Goal: Subscribe to service/newsletter

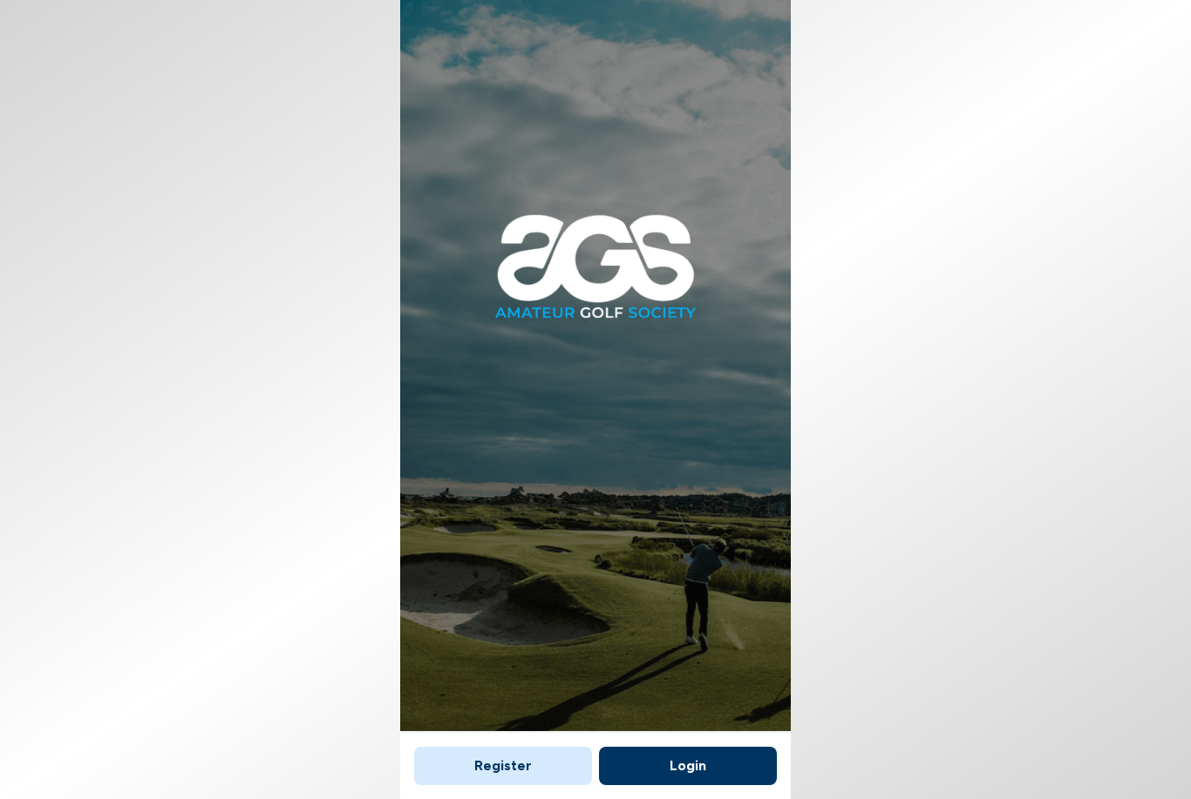
click at [517, 747] on button "Register" at bounding box center [503, 766] width 178 height 38
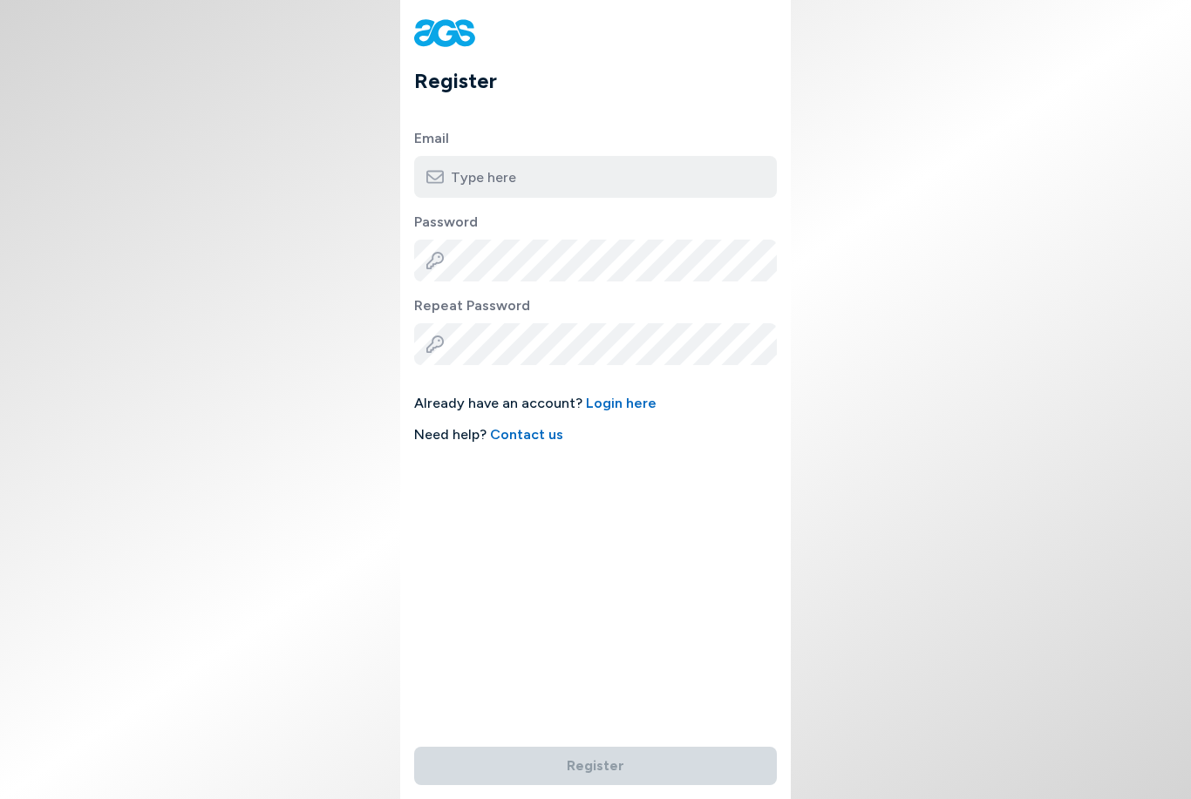
click at [679, 174] on input "email" at bounding box center [595, 177] width 363 height 42
type input "[EMAIL_ADDRESS][DOMAIN_NAME]"
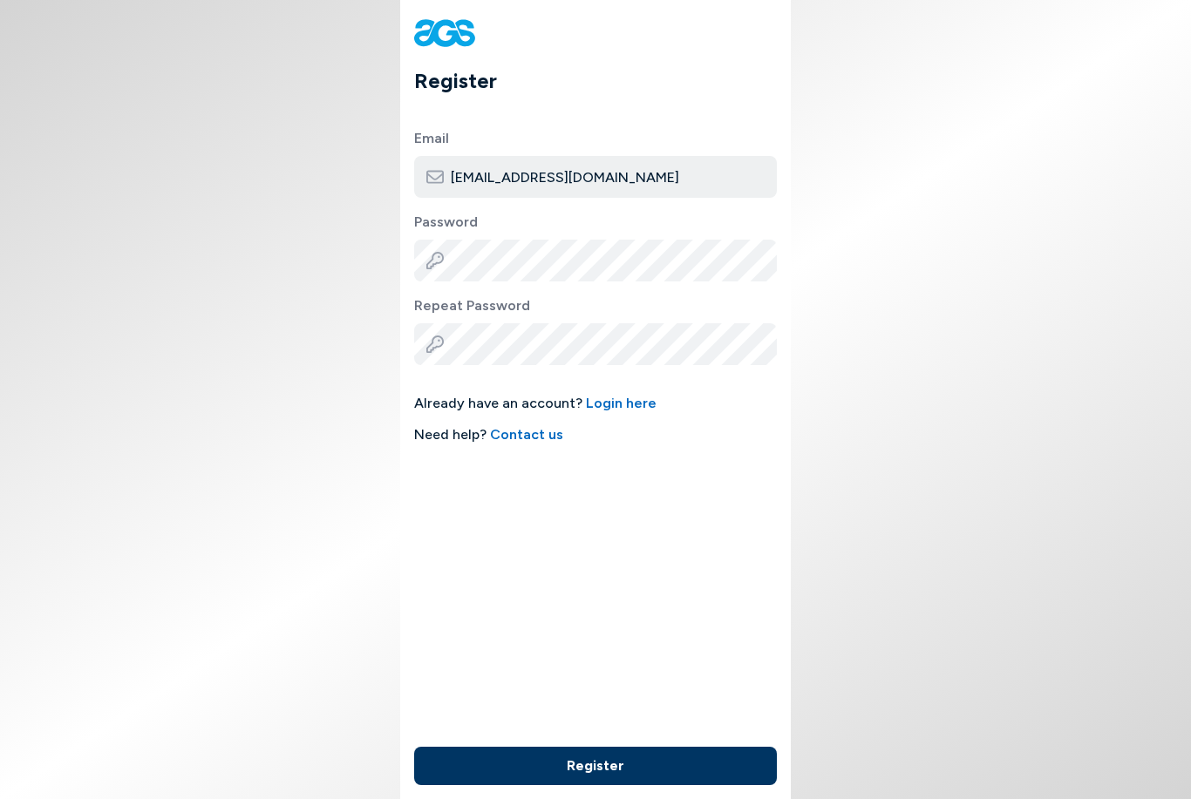
click at [609, 747] on button "Register" at bounding box center [595, 766] width 363 height 38
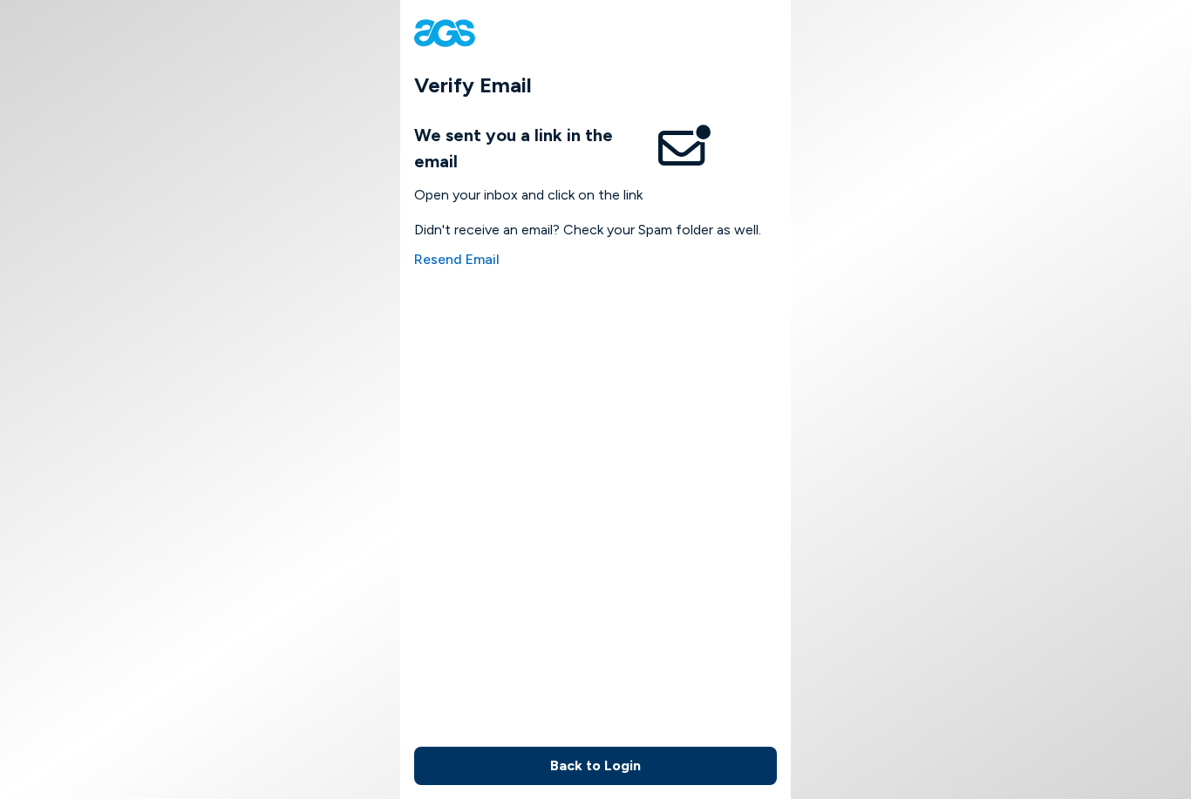
click at [622, 747] on button "Back to Login" at bounding box center [595, 766] width 363 height 38
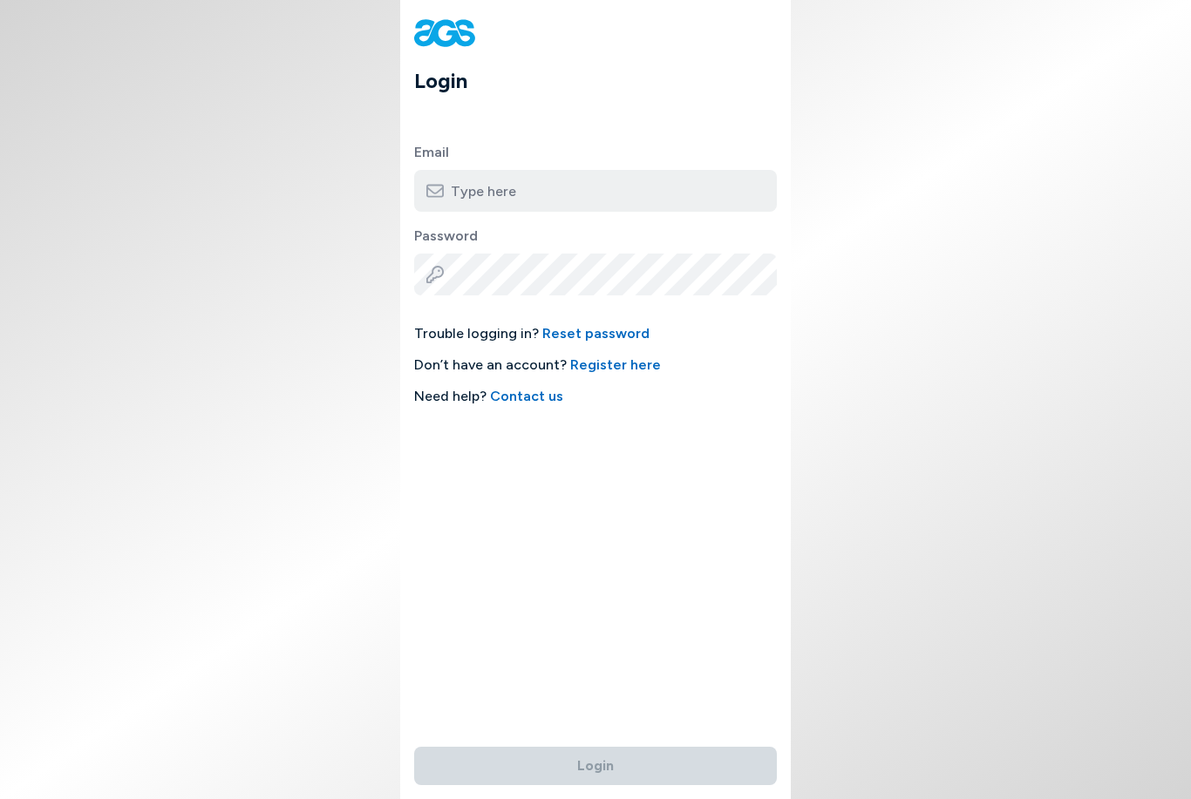
click at [716, 185] on input "email" at bounding box center [595, 191] width 363 height 42
type input "[EMAIL_ADDRESS][DOMAIN_NAME]"
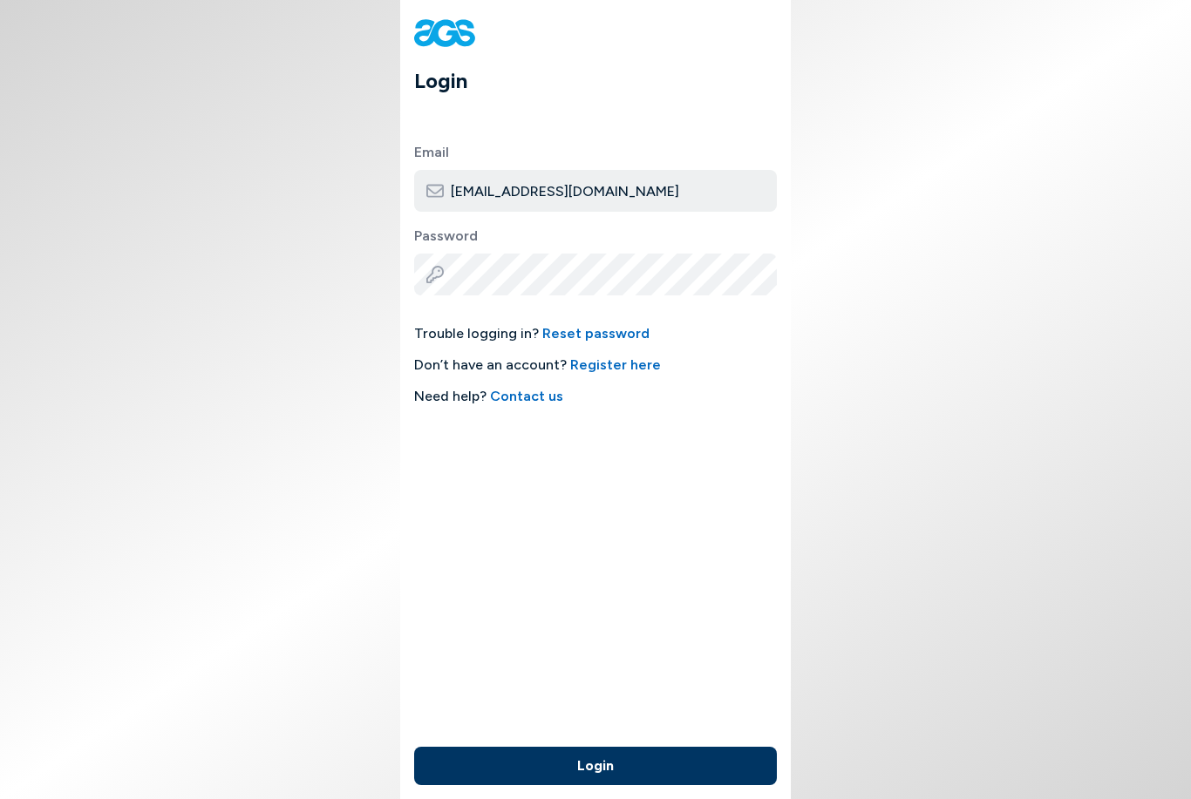
click at [614, 747] on button "Login" at bounding box center [595, 766] width 363 height 38
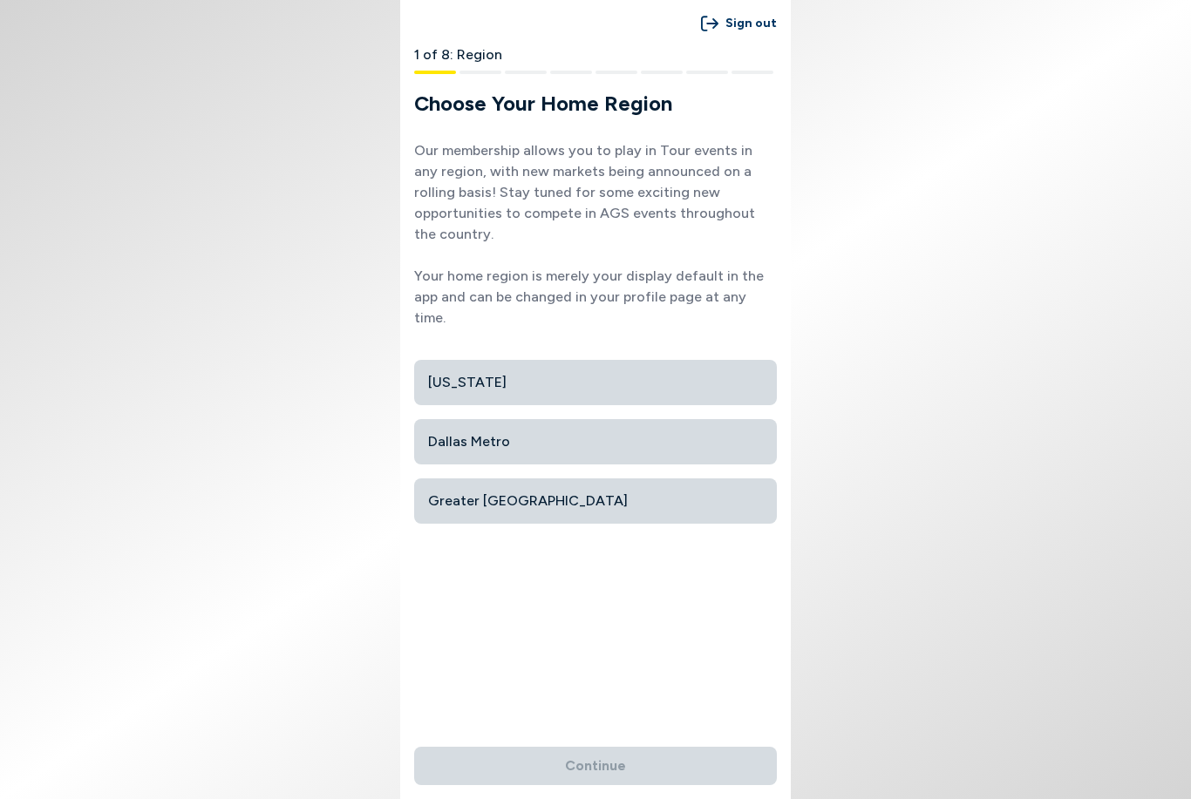
click at [729, 426] on span "Dallas Metro" at bounding box center [595, 441] width 335 height 31
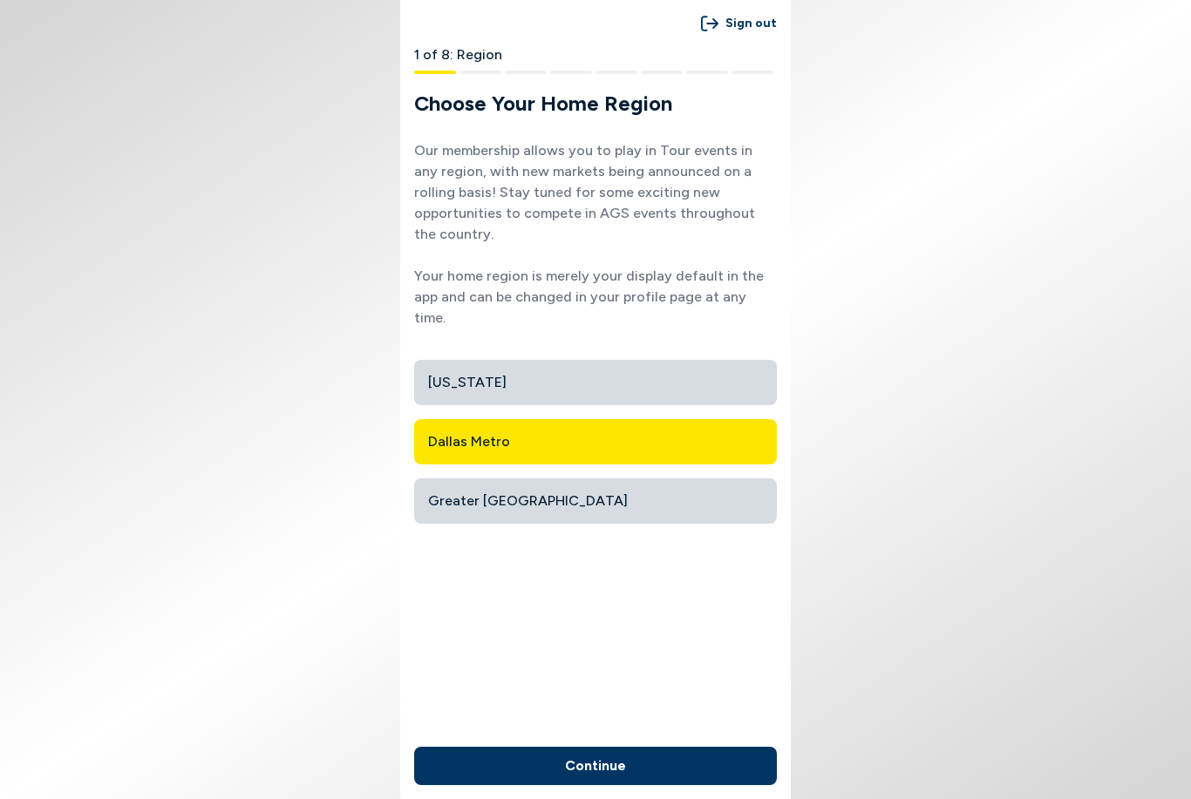
click at [634, 768] on button "Continue" at bounding box center [595, 766] width 363 height 38
